Goal: Check status: Check status

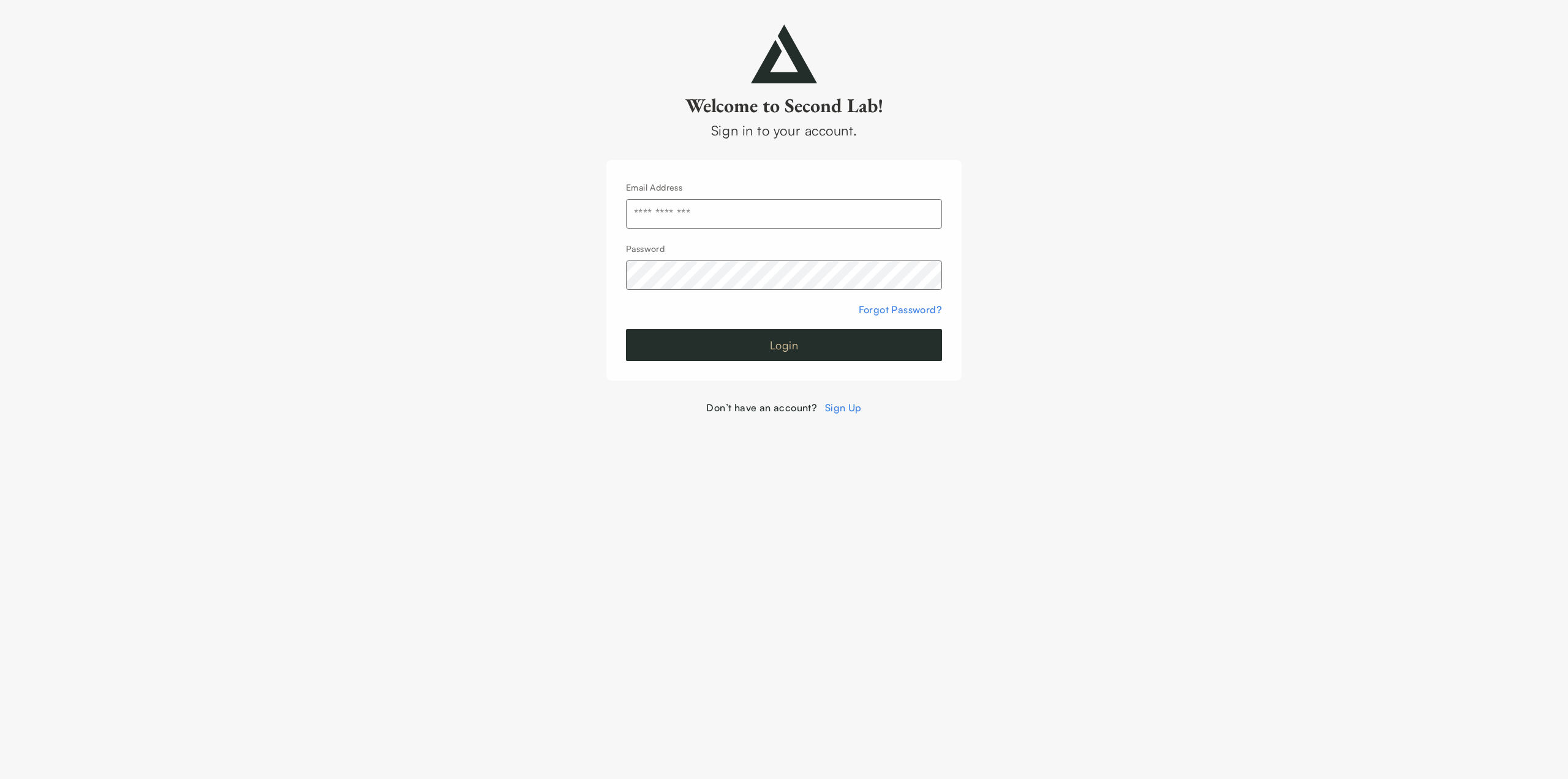
type input "**********"
click at [784, 352] on button "Login" at bounding box center [784, 345] width 316 height 32
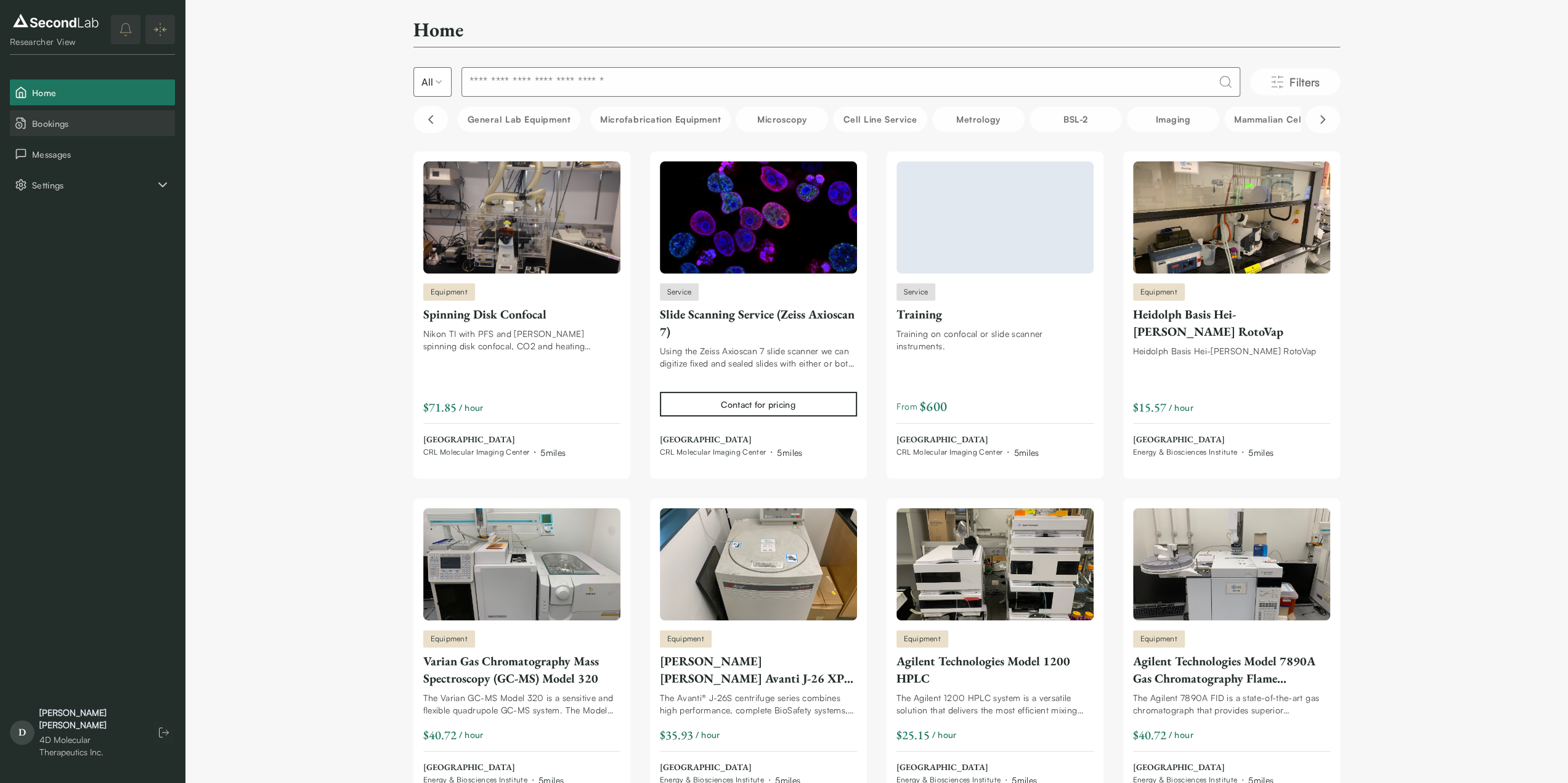
click at [48, 120] on span "Bookings" at bounding box center [101, 123] width 138 height 13
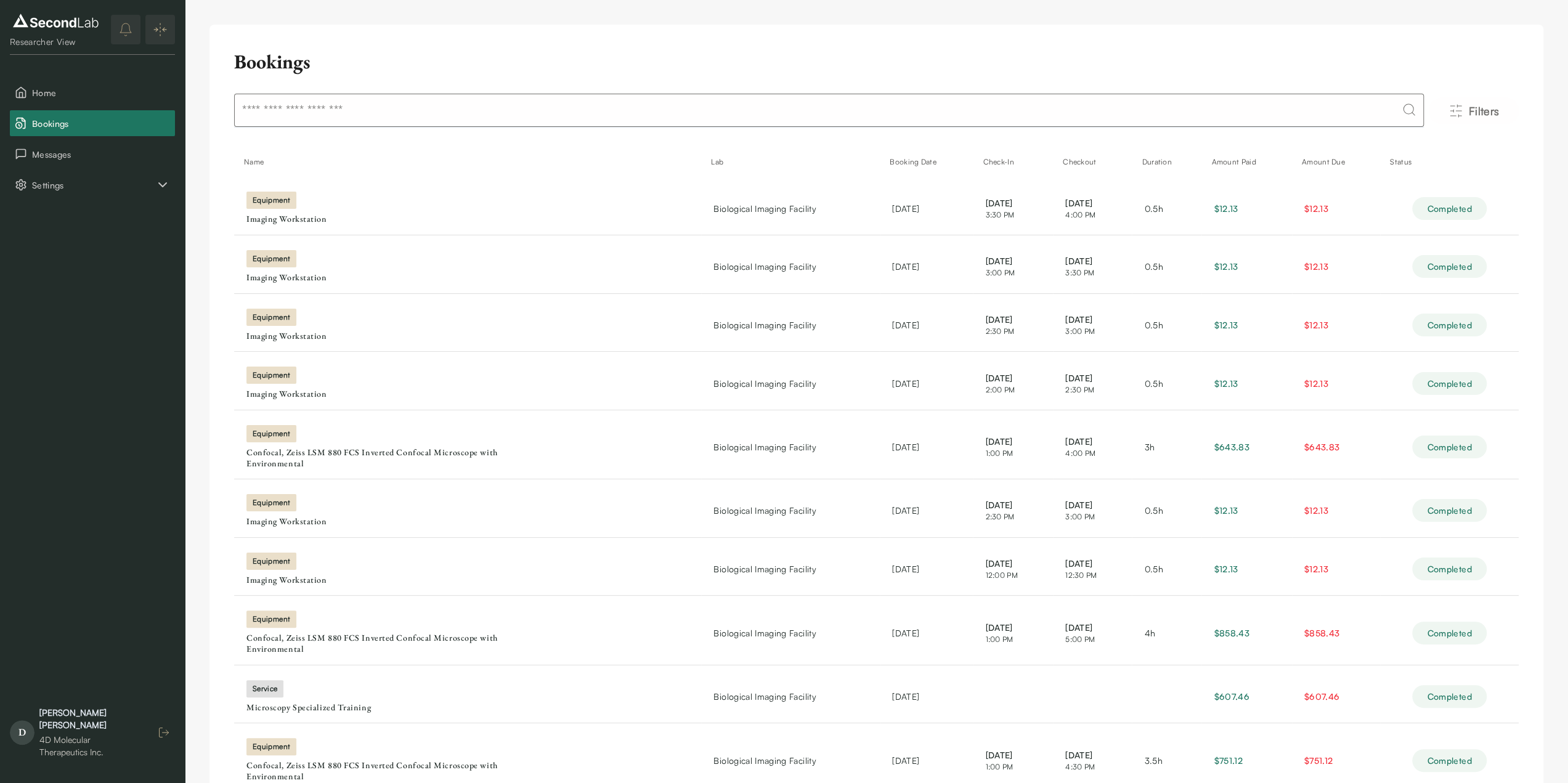
click at [163, 732] on line "button" at bounding box center [165, 732] width 6 height 0
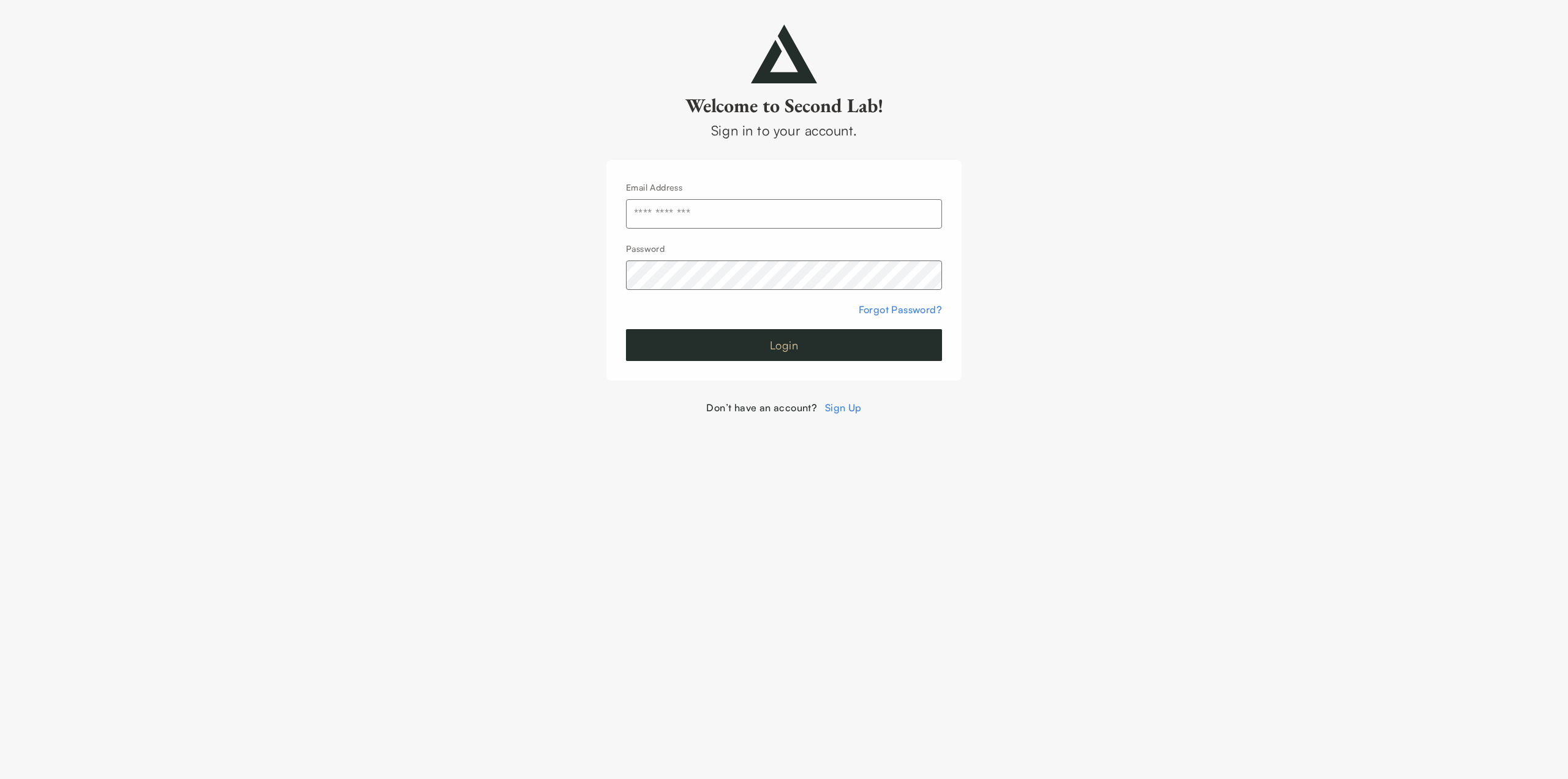
type input "**********"
click at [806, 357] on button "Login" at bounding box center [784, 345] width 316 height 32
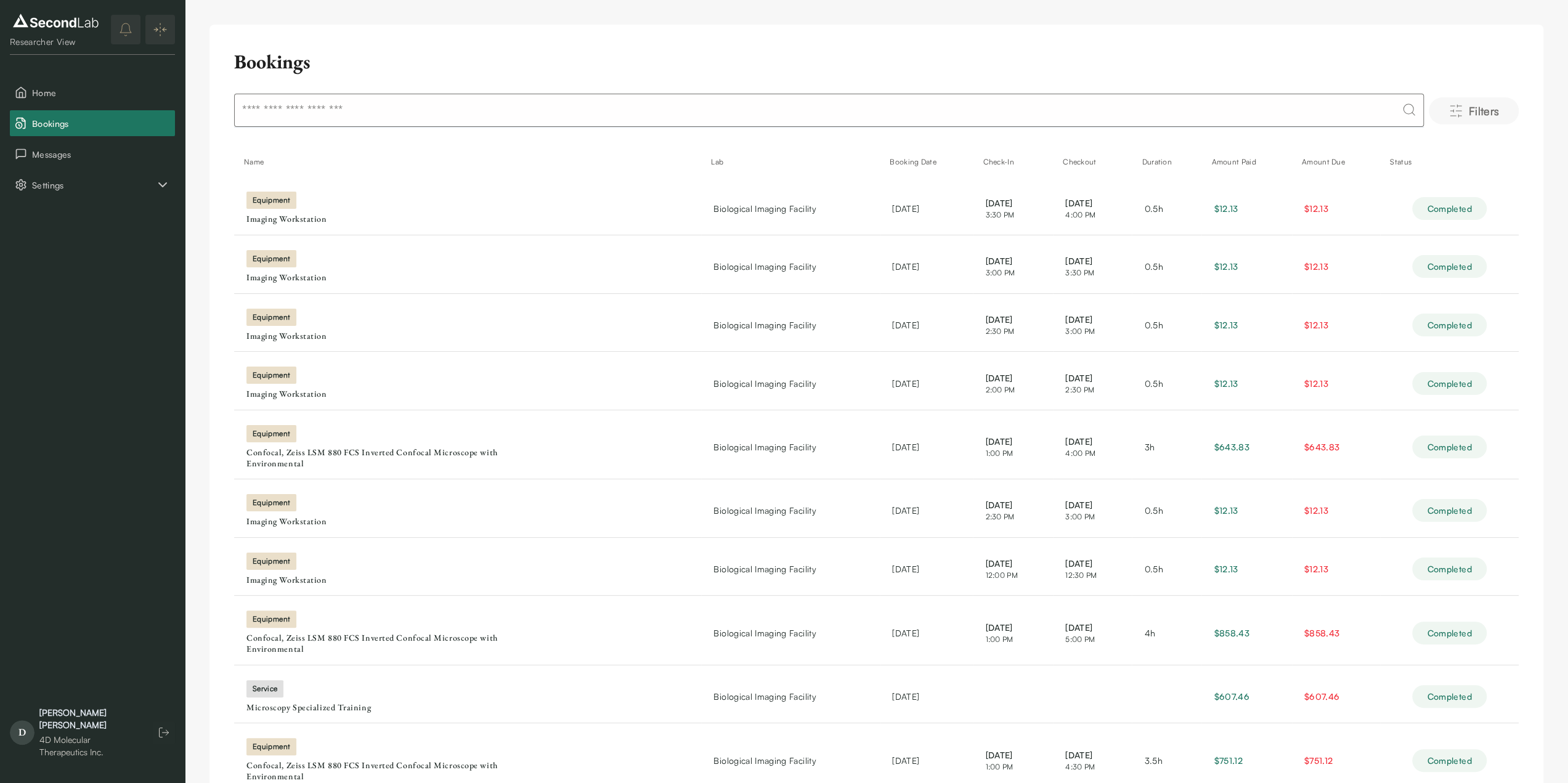
click at [1484, 112] on span "Filters" at bounding box center [1484, 111] width 31 height 17
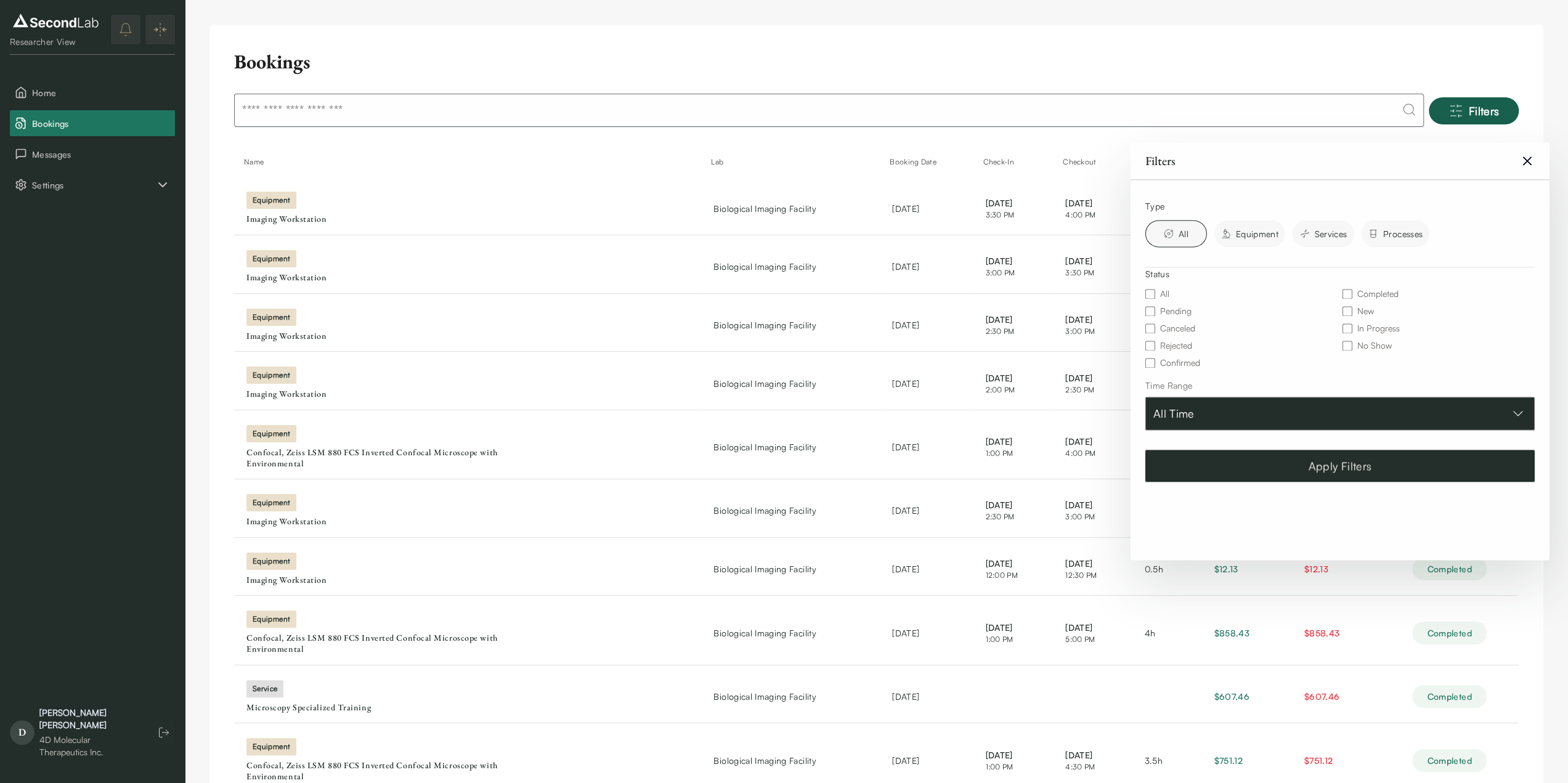
click at [1437, 399] on button "All Time" at bounding box center [1340, 414] width 390 height 33
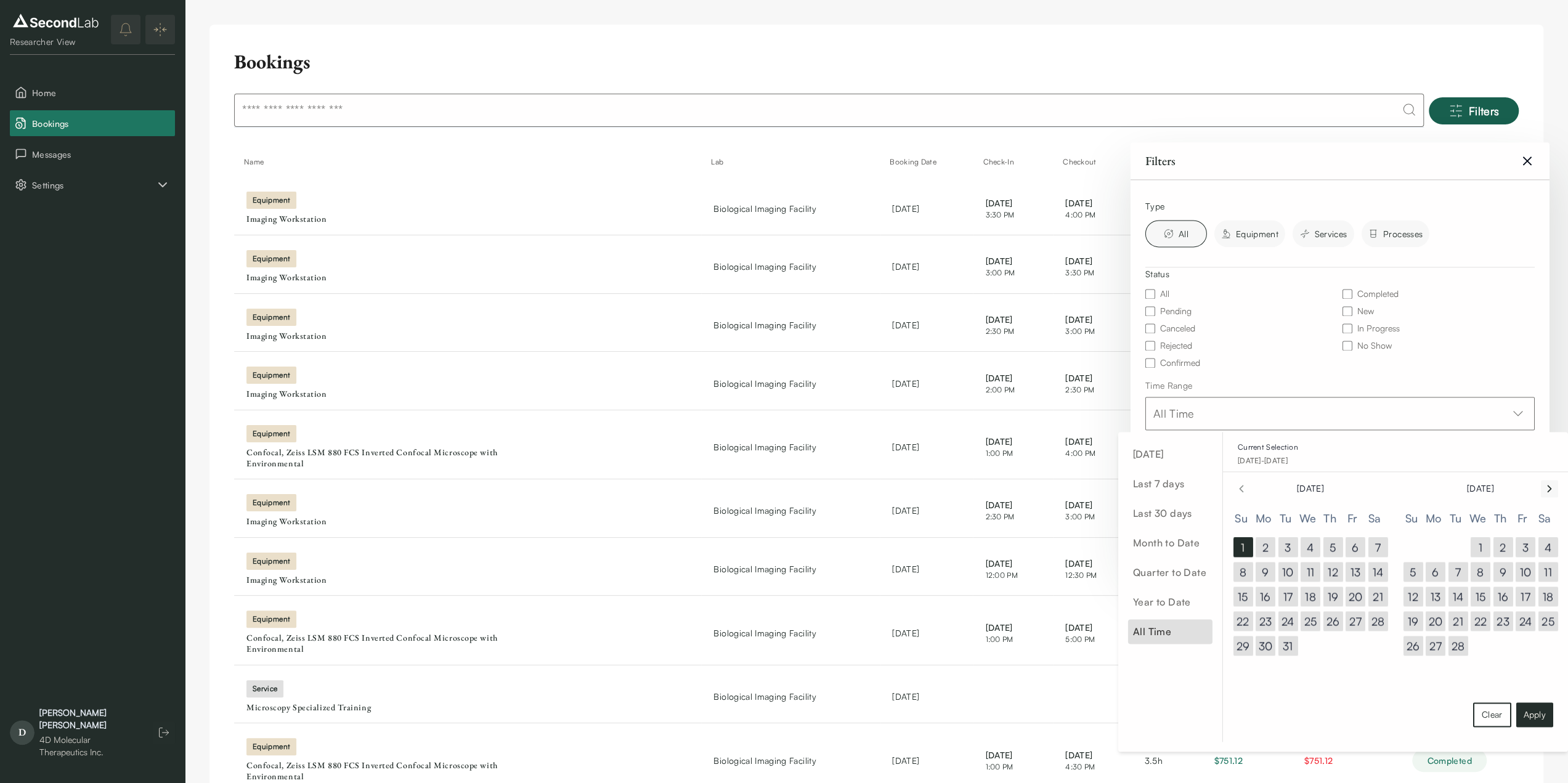
click at [1546, 484] on icon "Go to next month" at bounding box center [1550, 489] width 12 height 15
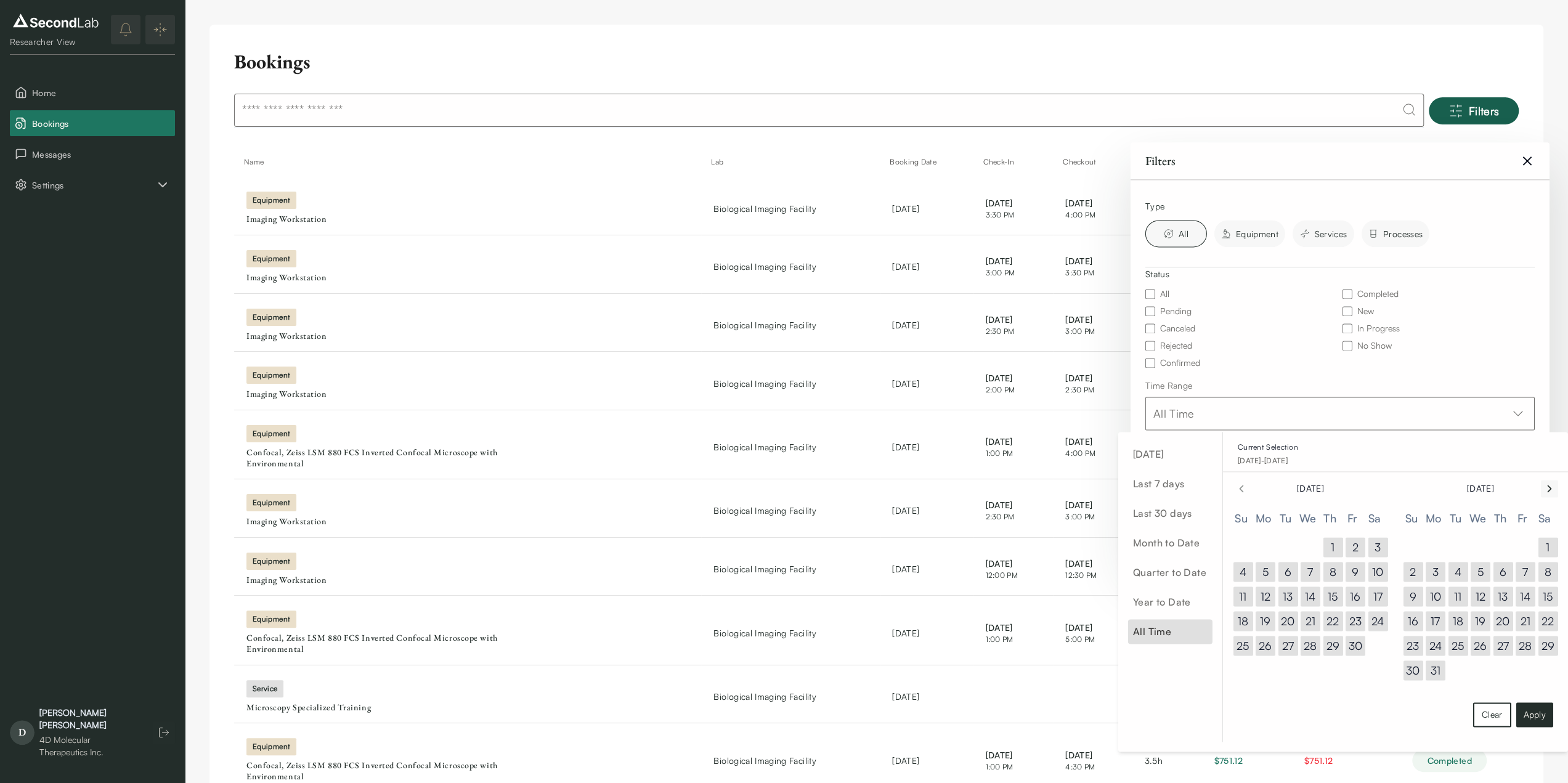
click at [1546, 484] on icon "Go to next month" at bounding box center [1550, 489] width 12 height 15
click at [1283, 543] on button "1" at bounding box center [1287, 547] width 19 height 19
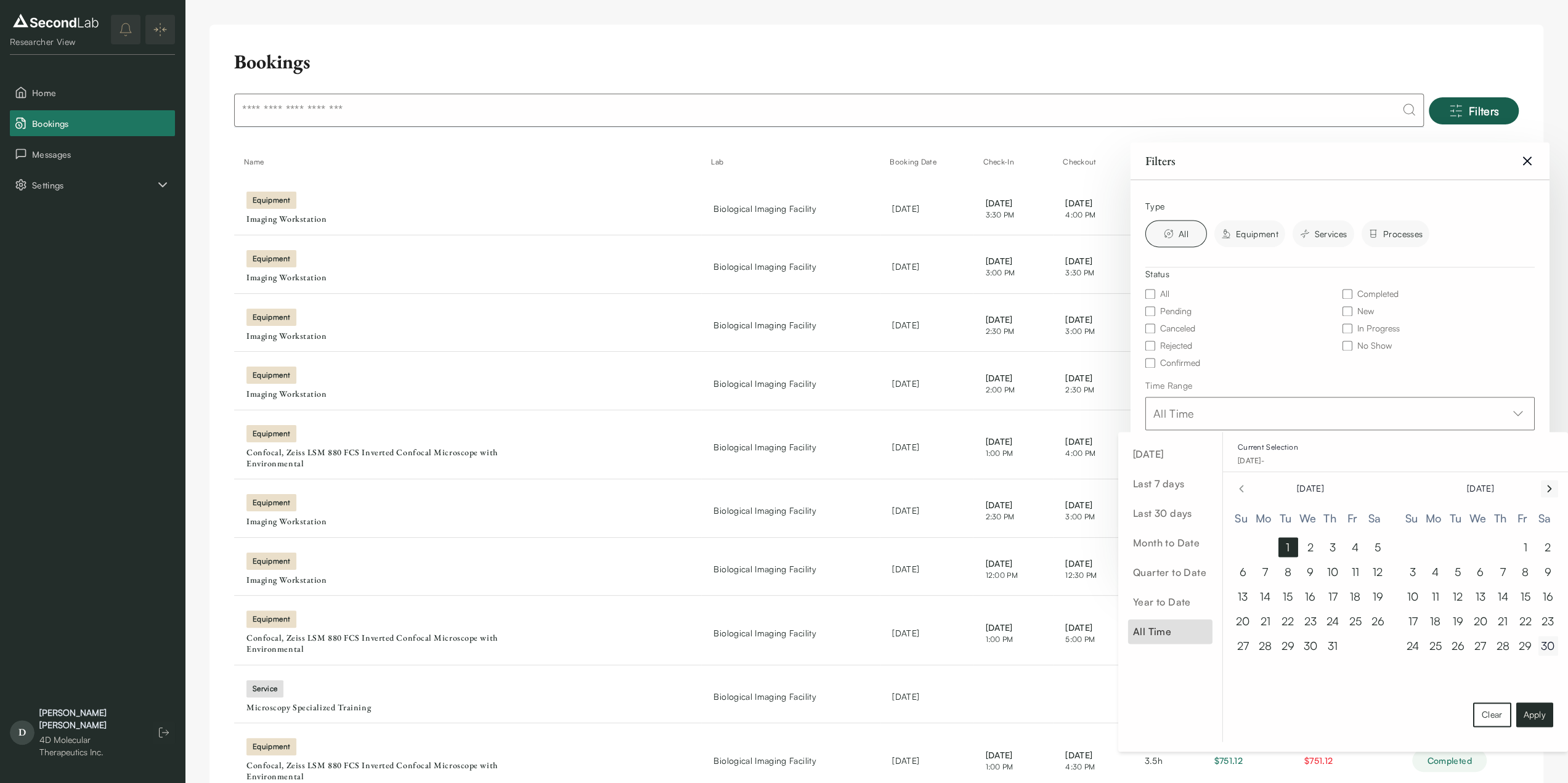
click at [1547, 645] on button "30" at bounding box center [1547, 645] width 19 height 19
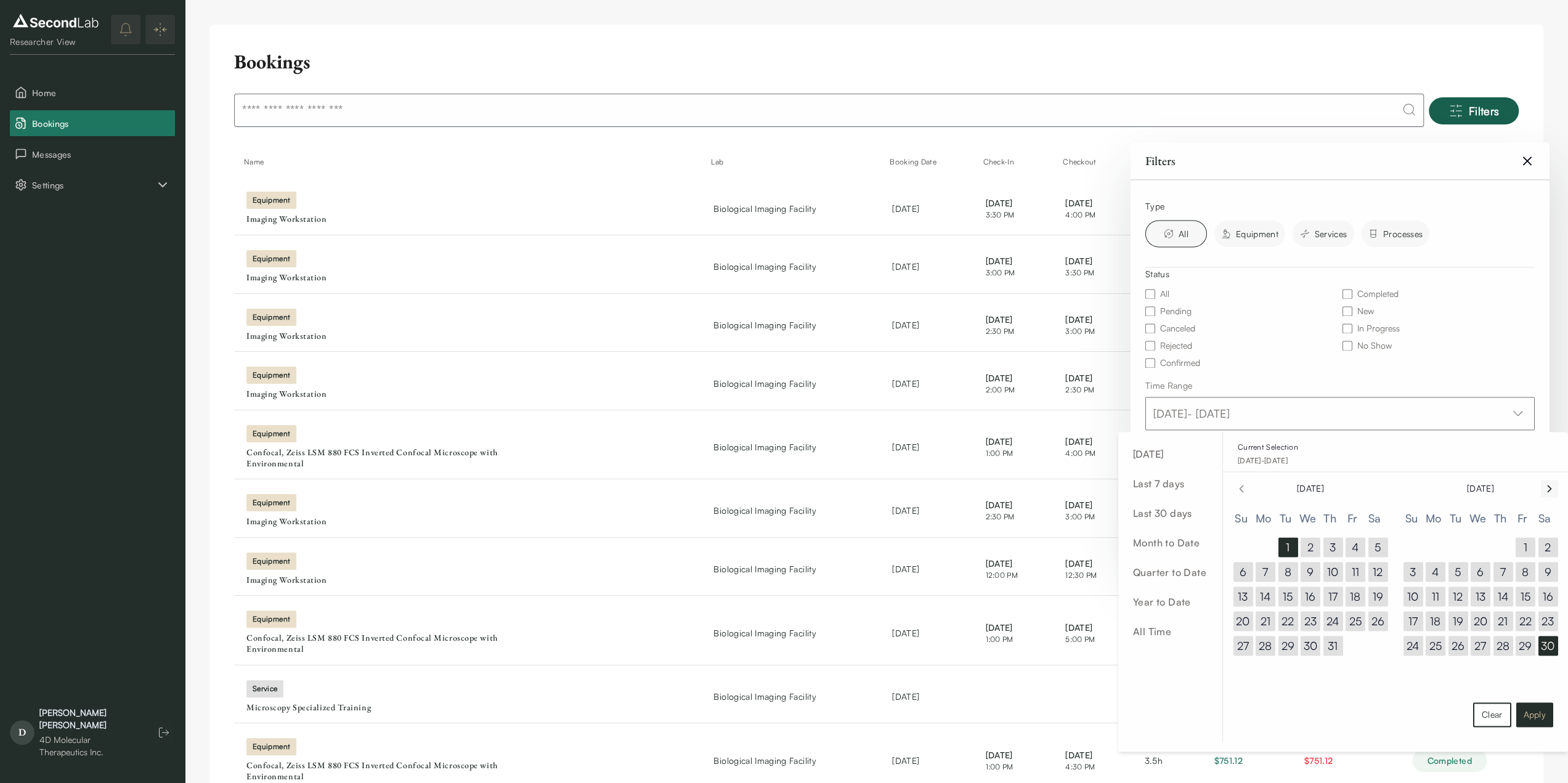
click at [1533, 711] on button "Apply" at bounding box center [1534, 714] width 37 height 25
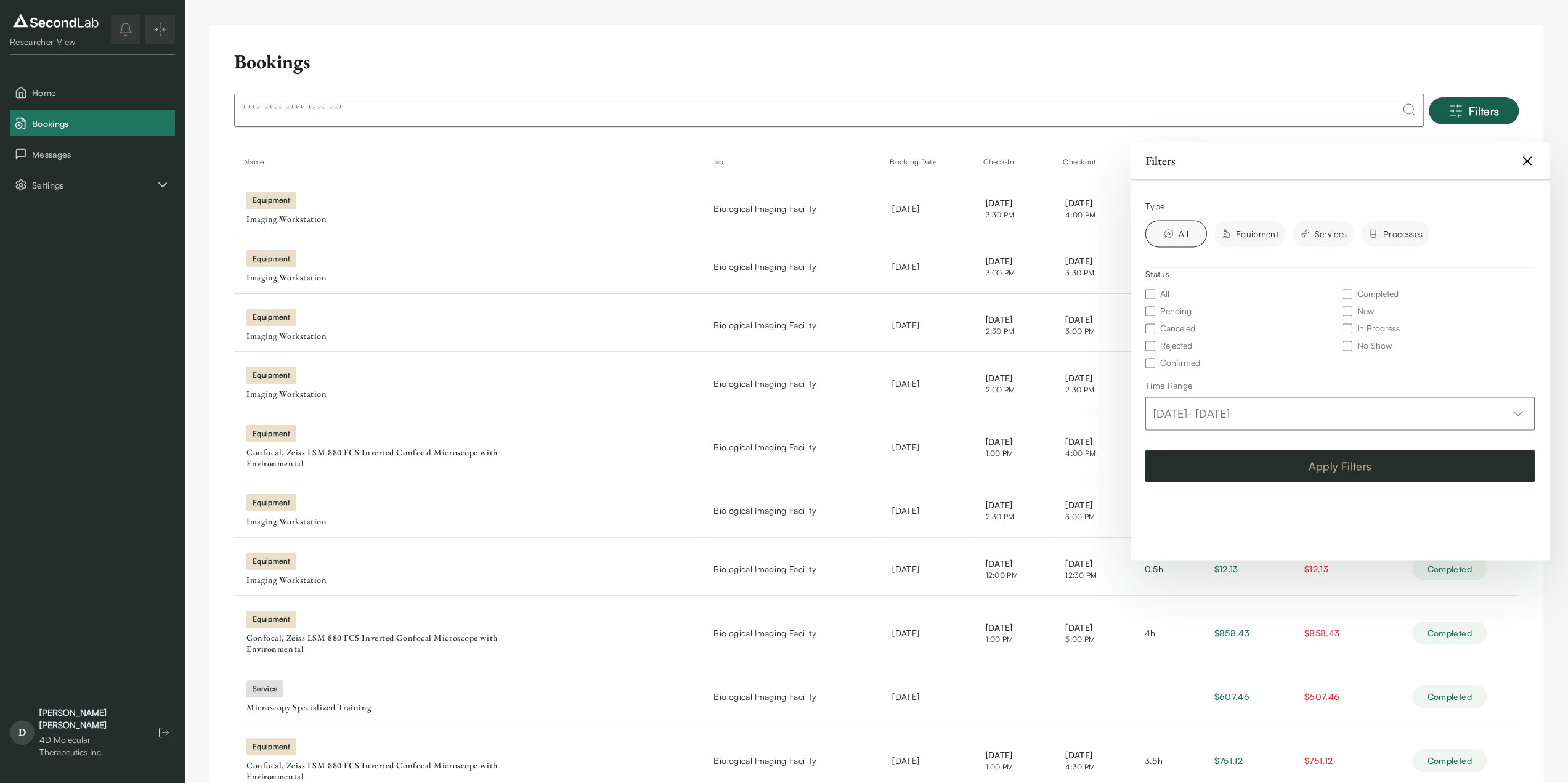
click at [1277, 454] on button "Apply Filters" at bounding box center [1340, 466] width 390 height 32
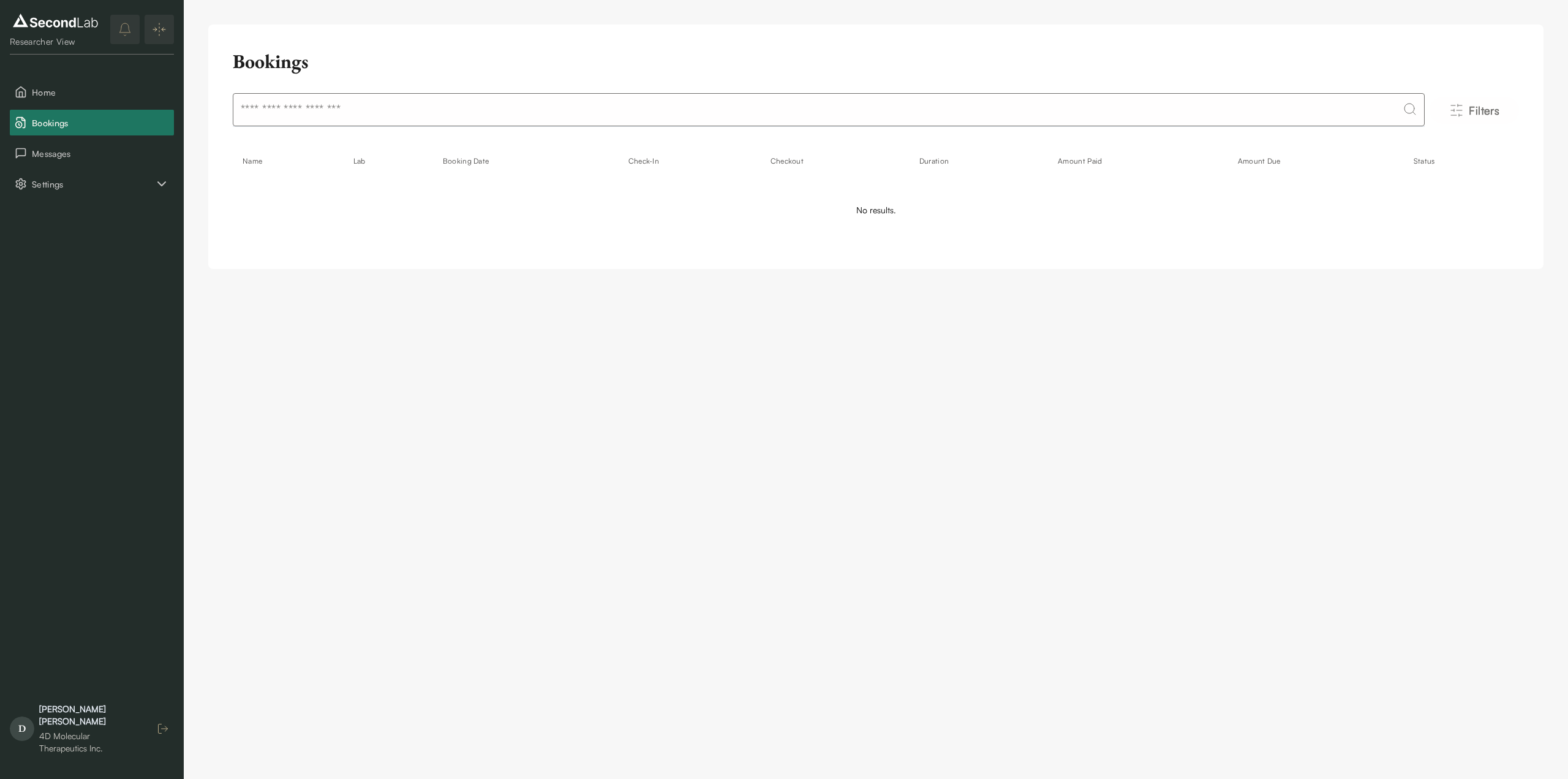
click at [164, 730] on icon "button" at bounding box center [163, 728] width 12 height 12
